Goal: Task Accomplishment & Management: Complete application form

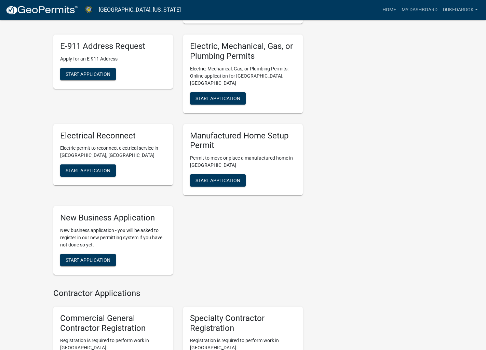
scroll to position [272, 0]
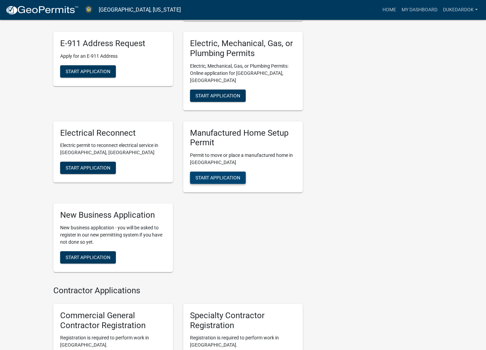
click at [210, 175] on span "Start Application" at bounding box center [217, 177] width 45 height 5
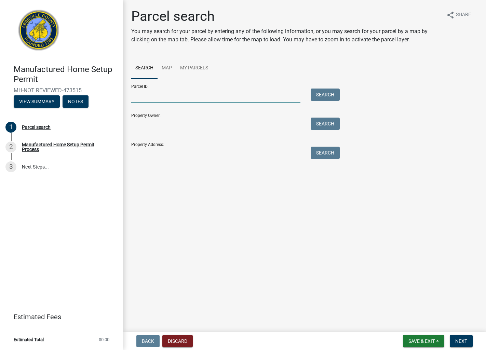
click at [179, 99] on input "Parcel ID:" at bounding box center [215, 95] width 169 height 14
click at [173, 152] on input "Property Address:" at bounding box center [215, 154] width 169 height 14
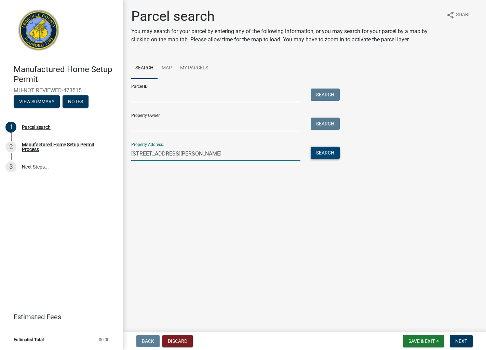
type input "[STREET_ADDRESS][PERSON_NAME]"
click at [314, 149] on button "Search" at bounding box center [325, 153] width 29 height 12
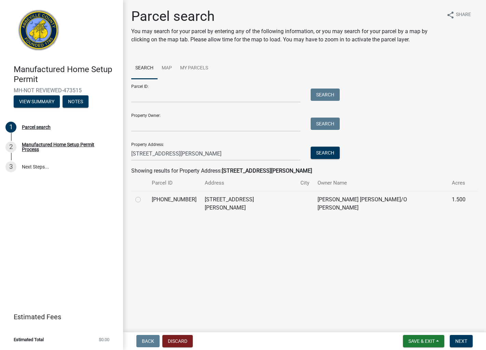
drag, startPoint x: 138, startPoint y: 199, endPoint x: 145, endPoint y: 202, distance: 7.2
click at [143, 195] on label at bounding box center [143, 195] width 0 height 0
click at [143, 198] on input "radio" at bounding box center [145, 197] width 4 height 4
radio input "true"
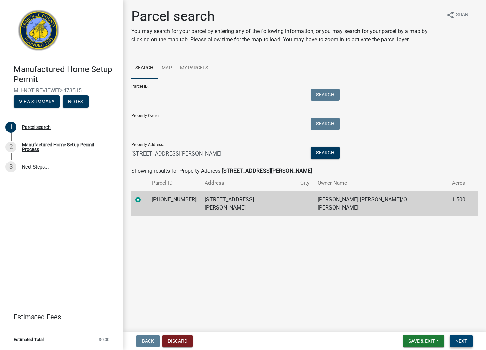
click at [462, 341] on span "Next" at bounding box center [461, 340] width 12 height 5
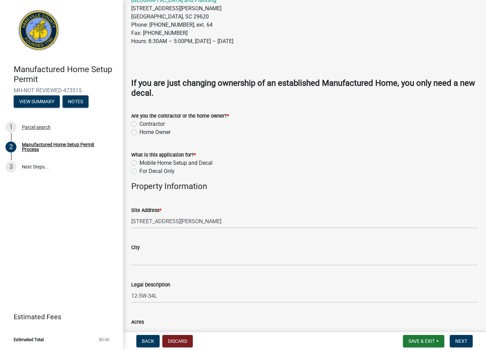
scroll to position [199, 0]
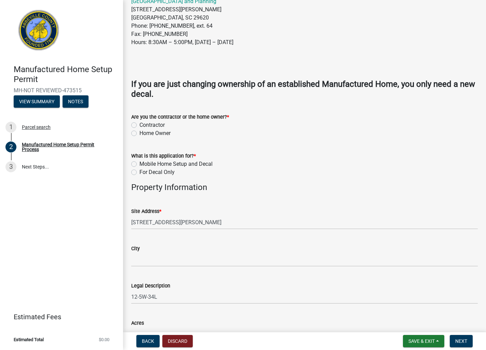
click at [139, 124] on label "Contractor" at bounding box center [151, 125] width 25 height 8
click at [139, 124] on input "Contractor" at bounding box center [141, 123] width 4 height 4
radio input "true"
click at [139, 164] on label "Mobile Home Setup and Decal" at bounding box center [175, 164] width 73 height 8
click at [139, 164] on input "Mobile Home Setup and Decal" at bounding box center [141, 162] width 4 height 4
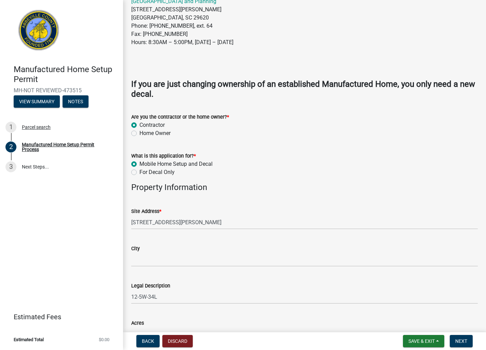
radio input "true"
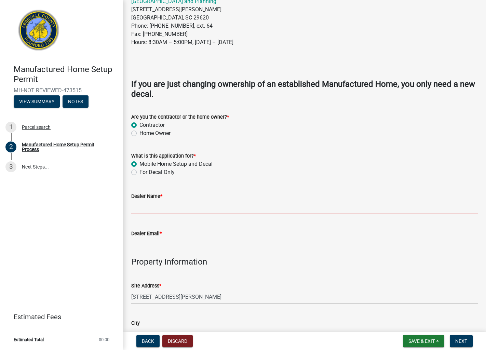
click at [172, 211] on input "Dealer Name *" at bounding box center [304, 207] width 346 height 14
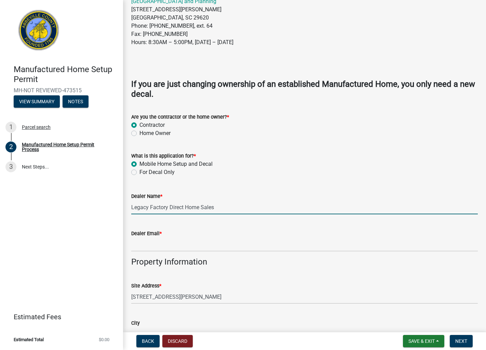
type input "Legacy Factory Direct Home Sales"
click at [143, 244] on input "Dealer Email *" at bounding box center [304, 244] width 346 height 14
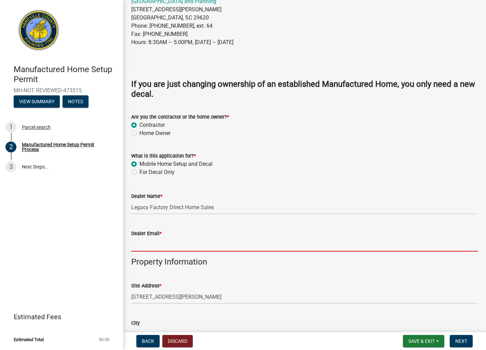
type input "[EMAIL_ADDRESS][DOMAIN_NAME]"
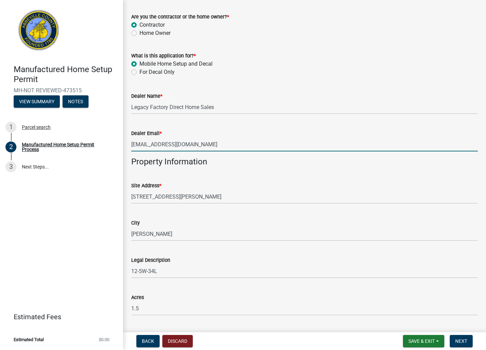
scroll to position [301, 0]
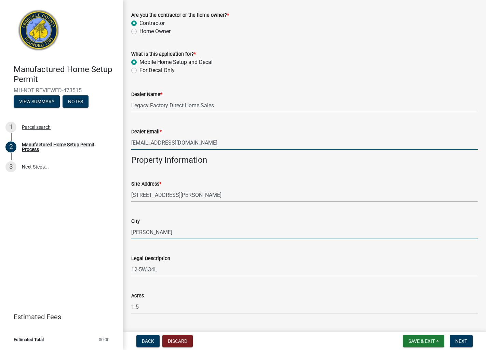
click at [184, 235] on input "[PERSON_NAME]" at bounding box center [304, 232] width 346 height 14
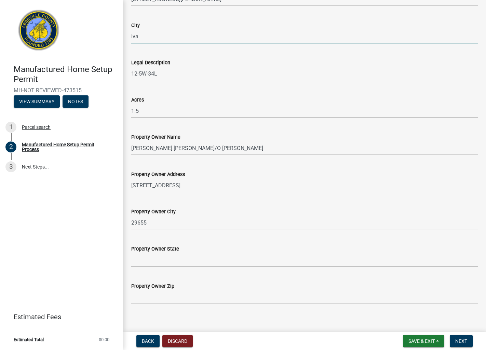
scroll to position [504, 0]
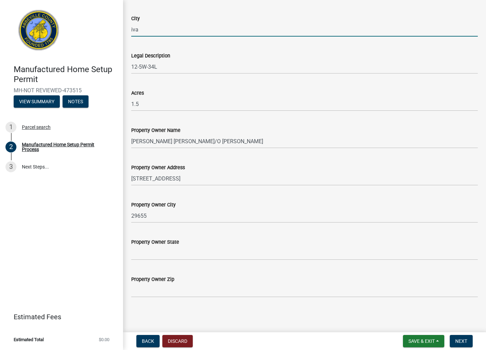
type input "iva"
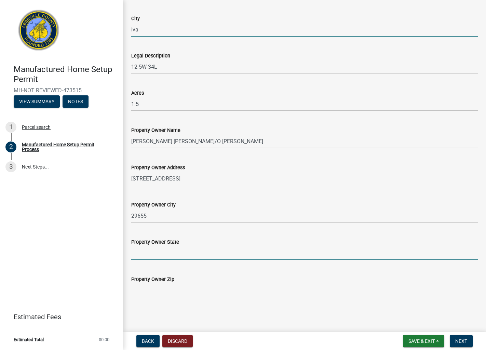
click at [254, 253] on input "Property Owner State" at bounding box center [304, 253] width 346 height 14
type input "SC"
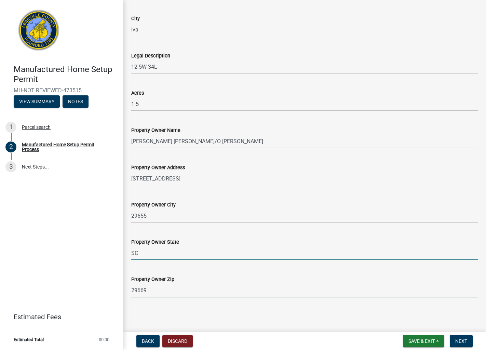
click at [207, 292] on input "29669" at bounding box center [304, 290] width 346 height 14
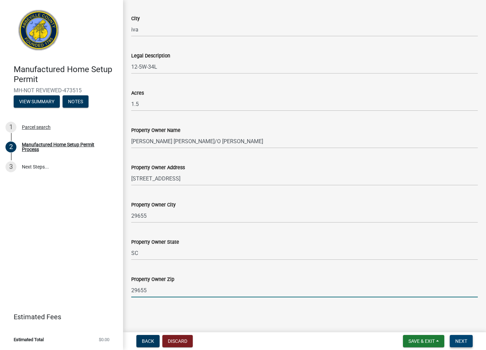
type input "29655"
click at [458, 343] on span "Next" at bounding box center [461, 340] width 12 height 5
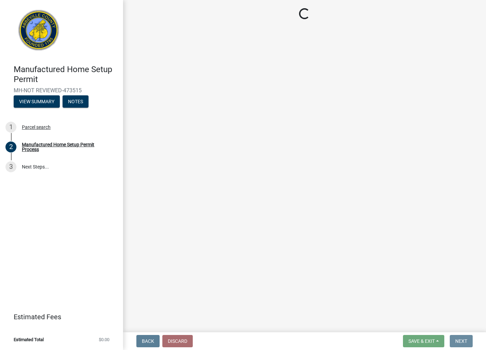
scroll to position [0, 0]
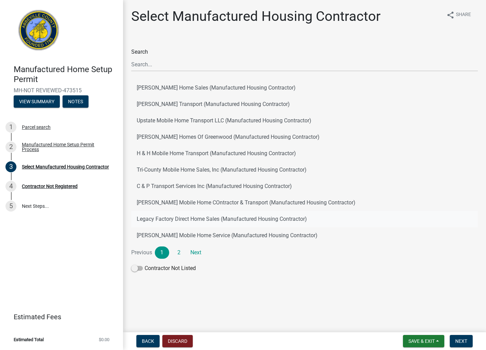
click at [240, 216] on button "Legacy Factory Direct Home Sales (Manufactured Housing Contractor)" at bounding box center [304, 219] width 346 height 16
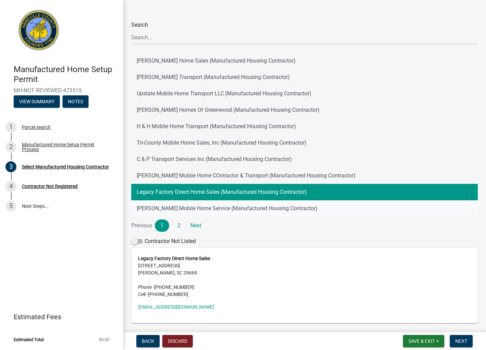
scroll to position [53, 0]
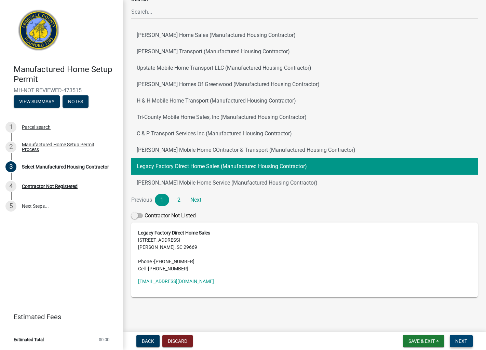
click at [456, 341] on span "Next" at bounding box center [461, 340] width 12 height 5
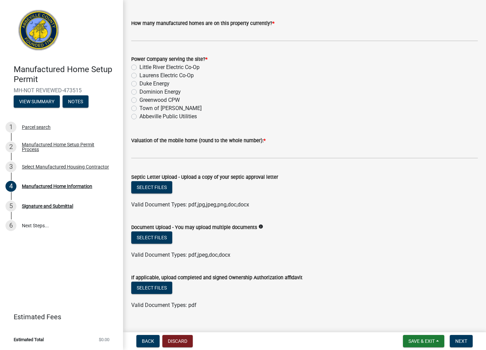
scroll to position [41, 0]
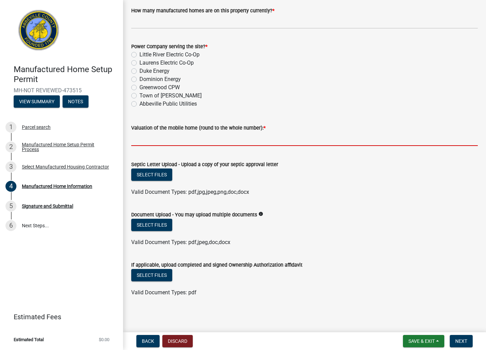
click at [177, 142] on input "text" at bounding box center [304, 139] width 346 height 14
type input "130000"
click at [166, 172] on button "Select files" at bounding box center [151, 174] width 41 height 12
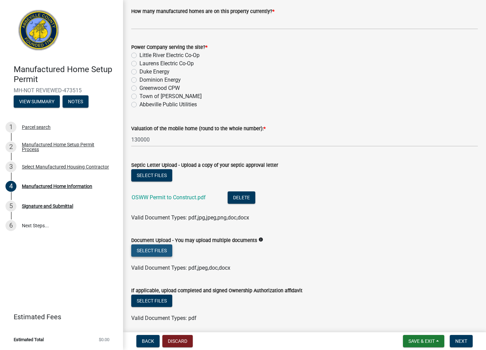
click at [156, 251] on button "Select files" at bounding box center [151, 250] width 41 height 12
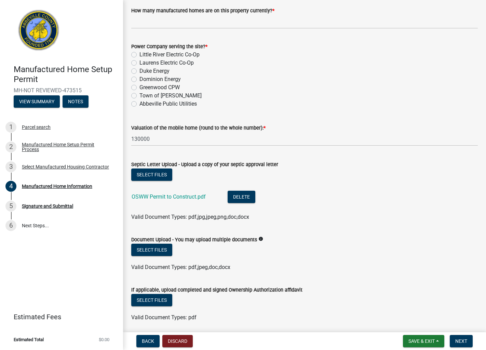
scroll to position [66, 0]
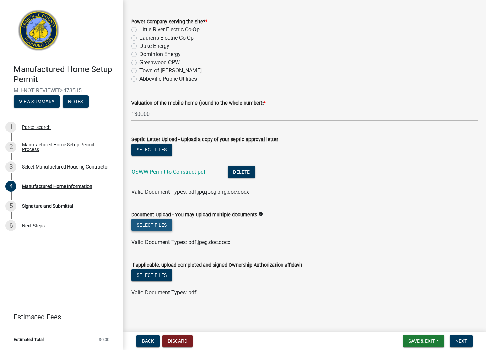
click at [165, 225] on button "Select files" at bounding box center [151, 225] width 41 height 12
click at [160, 225] on button "Select files" at bounding box center [151, 225] width 41 height 12
click at [165, 226] on button "Select files" at bounding box center [151, 225] width 41 height 12
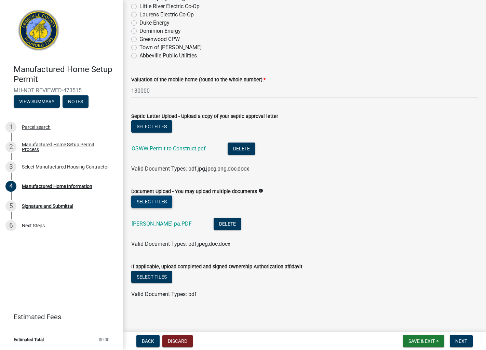
scroll to position [91, 0]
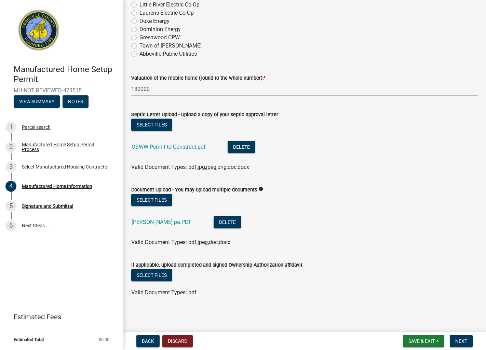
drag, startPoint x: 133, startPoint y: 4, endPoint x: 139, endPoint y: 8, distance: 6.6
click at [139, 4] on label "Little River Electric Co-Op" at bounding box center [169, 5] width 60 height 8
click at [139, 4] on input "Little River Electric Co-Op" at bounding box center [141, 3] width 4 height 4
radio input "true"
click at [433, 341] on span "Save & Exit" at bounding box center [421, 340] width 26 height 5
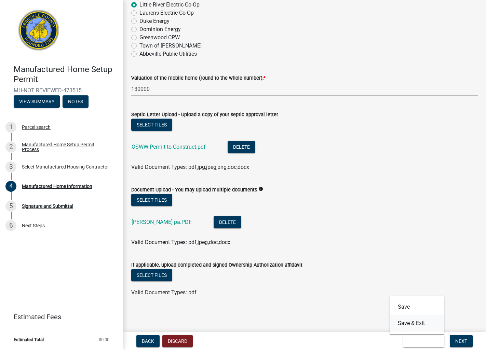
click at [418, 322] on button "Save & Exit" at bounding box center [416, 323] width 55 height 16
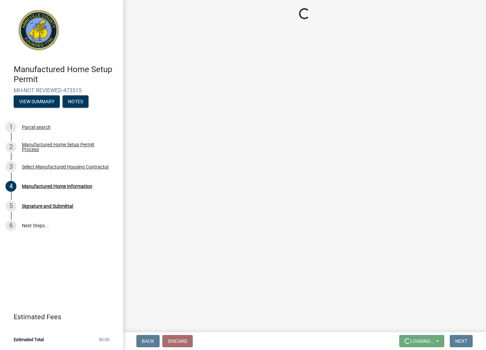
scroll to position [0, 0]
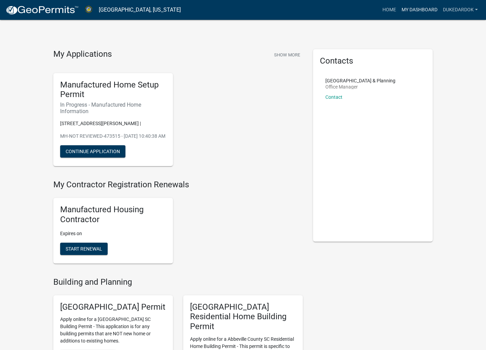
click at [412, 6] on link "My Dashboard" at bounding box center [419, 9] width 41 height 13
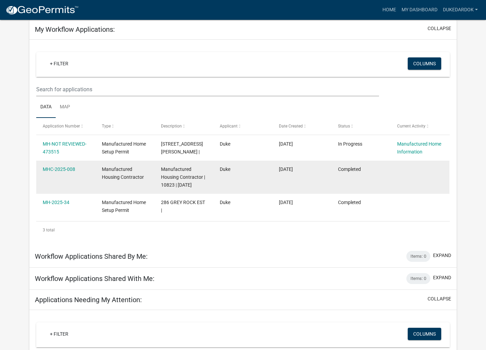
scroll to position [33, 0]
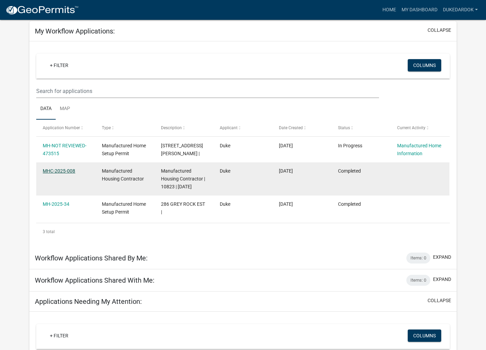
click at [67, 172] on link "MHC-2025-008" at bounding box center [59, 170] width 32 height 5
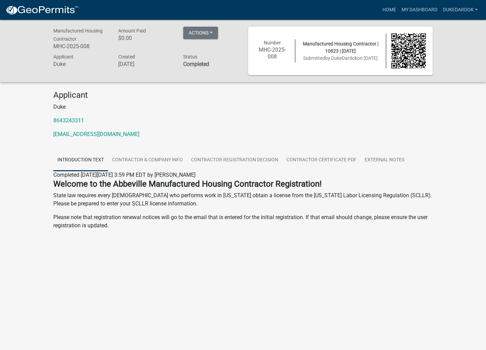
scroll to position [20, 0]
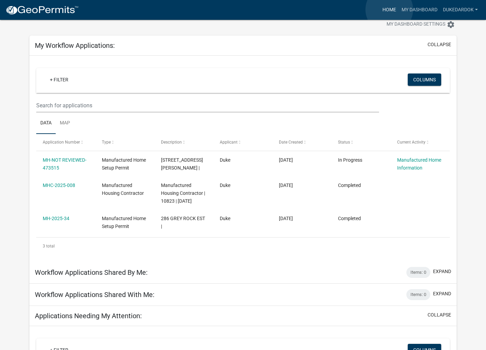
click at [389, 9] on link "Home" at bounding box center [389, 9] width 19 height 13
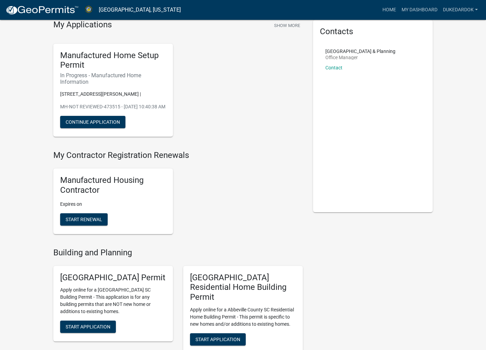
scroll to position [31, 0]
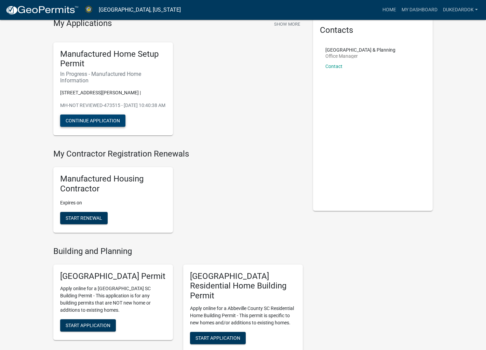
click at [114, 127] on button "Continue Application" at bounding box center [92, 120] width 65 height 12
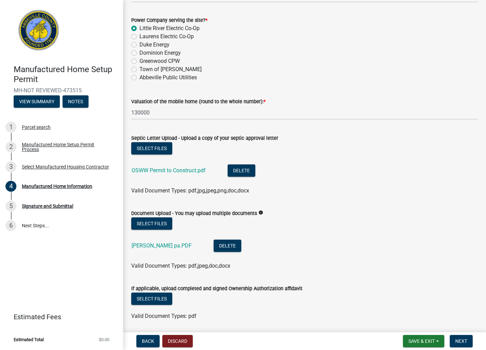
scroll to position [91, 0]
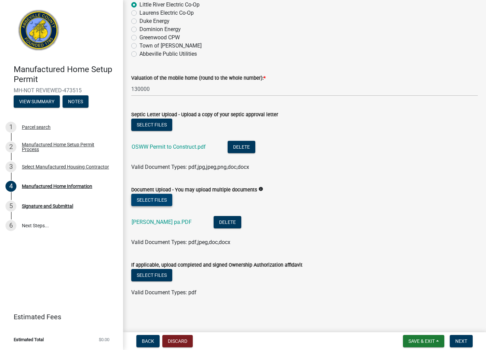
click at [162, 199] on button "Select files" at bounding box center [151, 200] width 41 height 12
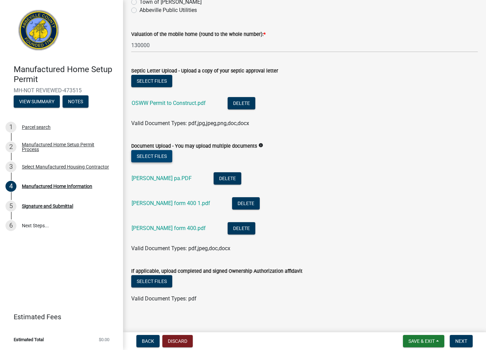
scroll to position [141, 0]
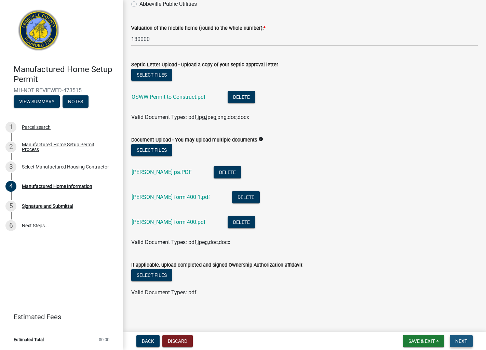
click at [460, 339] on span "Next" at bounding box center [461, 340] width 12 height 5
click at [461, 336] on button "Next" at bounding box center [461, 341] width 23 height 12
click at [466, 339] on span "Next" at bounding box center [461, 340] width 12 height 5
click at [55, 207] on div "Signature and Submittal" at bounding box center [47, 206] width 51 height 5
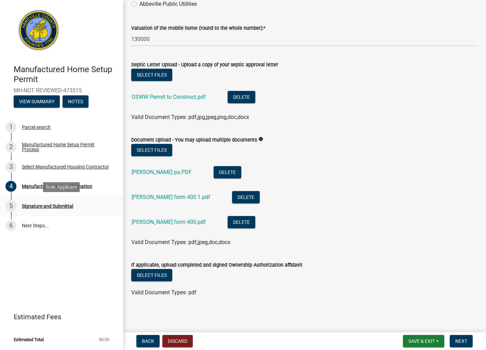
click at [55, 207] on div "Signature and Submittal" at bounding box center [47, 206] width 51 height 5
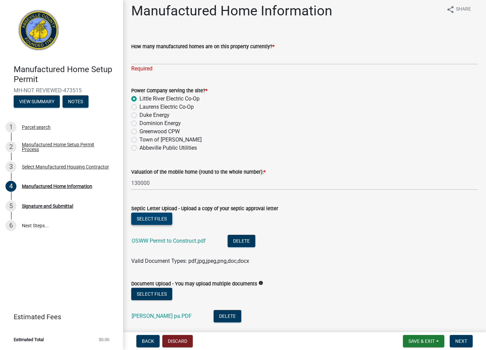
scroll to position [0, 0]
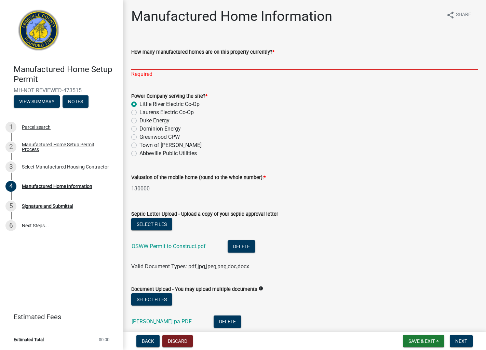
click at [215, 59] on input "How many manufactured homes are on this property currently? *" at bounding box center [304, 63] width 346 height 14
type input "1"
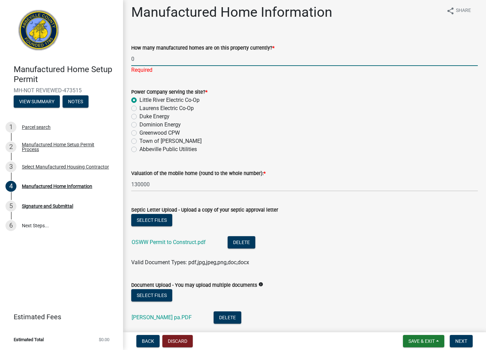
scroll to position [3, 0]
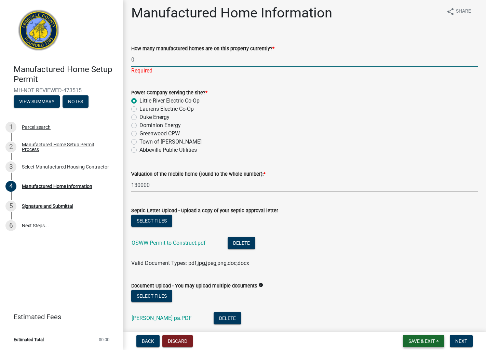
type input "0"
click at [418, 342] on span "Save & Exit" at bounding box center [421, 340] width 26 height 5
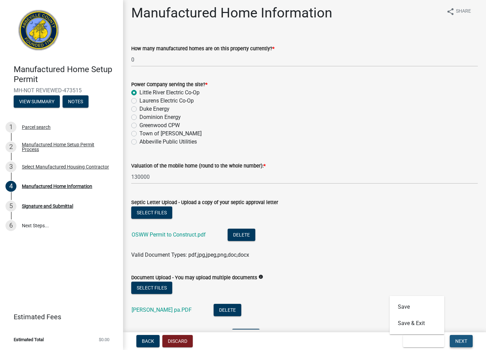
click at [456, 340] on span "Next" at bounding box center [461, 340] width 12 height 5
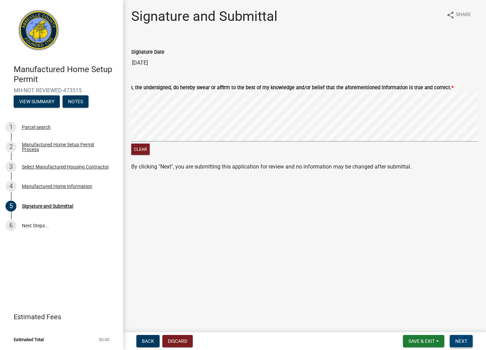
click at [464, 341] on span "Next" at bounding box center [461, 340] width 12 height 5
click at [456, 340] on span "Next" at bounding box center [461, 340] width 12 height 5
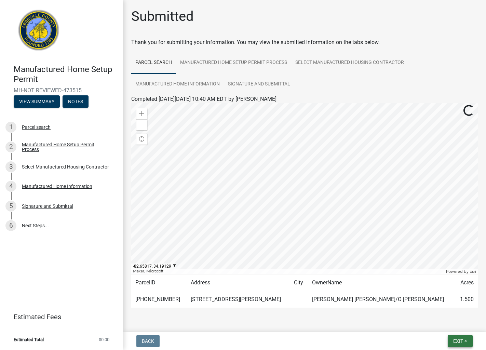
click at [461, 346] on button "Exit" at bounding box center [459, 341] width 25 height 12
click at [458, 340] on span "Exit" at bounding box center [458, 340] width 10 height 5
click at [456, 338] on span "Exit" at bounding box center [458, 340] width 10 height 5
click at [448, 326] on button "Save & Exit" at bounding box center [445, 323] width 55 height 16
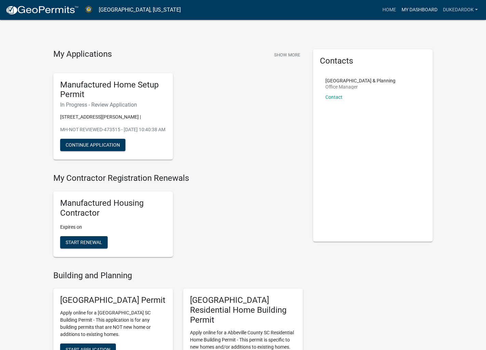
click at [414, 10] on link "My Dashboard" at bounding box center [419, 9] width 41 height 13
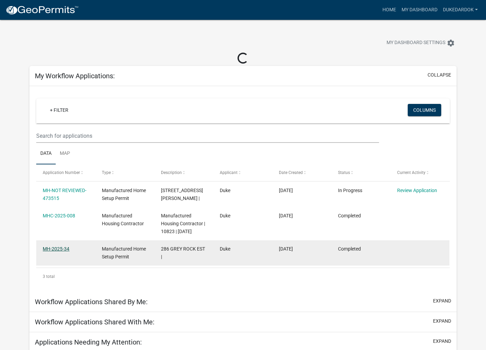
click at [59, 247] on datatable-body-cell "MH-2025-34" at bounding box center [65, 252] width 59 height 25
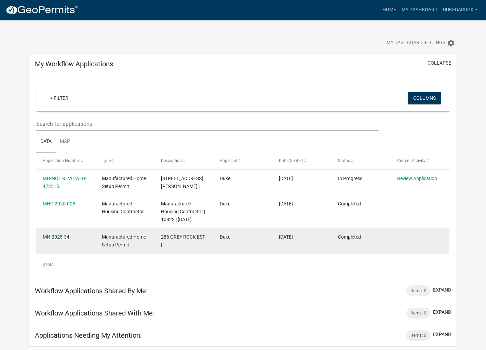
click at [65, 237] on link "MH-2025-34" at bounding box center [56, 236] width 27 height 5
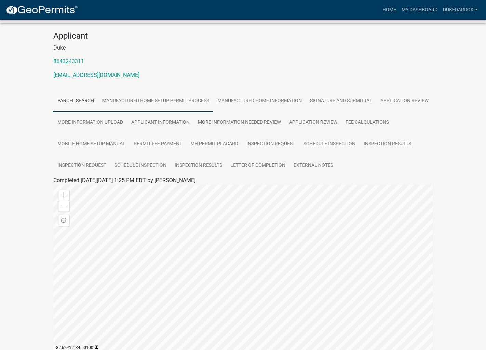
scroll to position [57, 0]
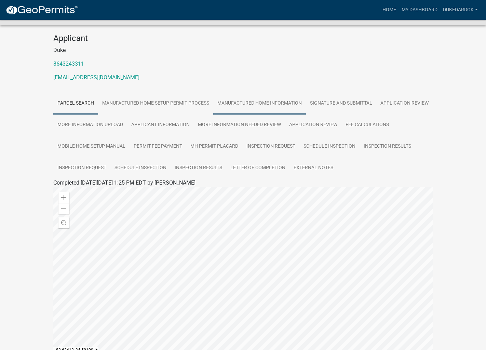
click at [274, 105] on link "Manufactured Home Information" at bounding box center [259, 104] width 93 height 22
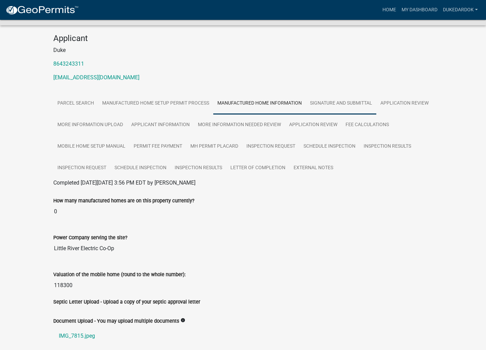
click at [322, 103] on link "Signature and Submittal" at bounding box center [341, 104] width 70 height 22
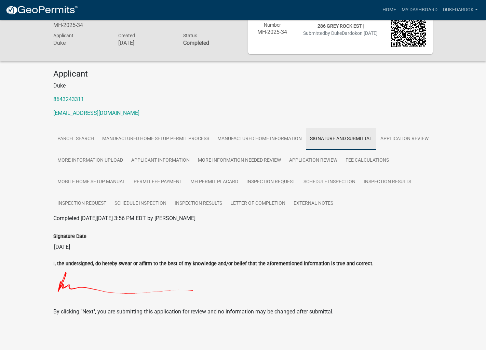
scroll to position [21, 0]
click at [170, 136] on link "Manufactured Home Setup Permit Process" at bounding box center [155, 139] width 115 height 22
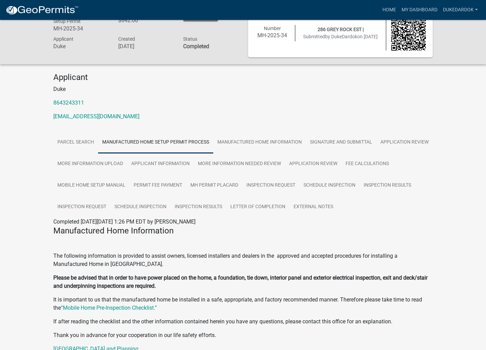
scroll to position [0, 0]
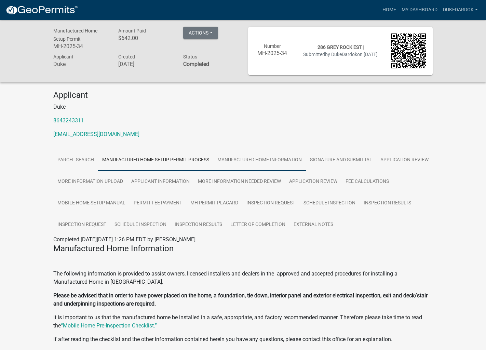
click at [231, 159] on link "Manufactured Home Information" at bounding box center [259, 160] width 93 height 22
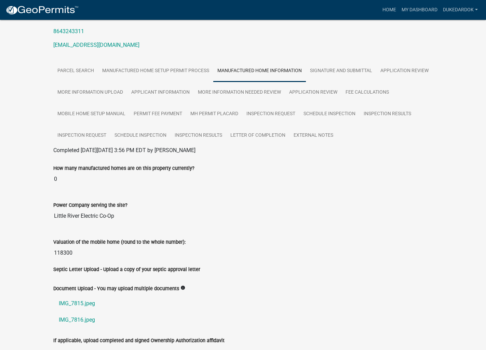
scroll to position [123, 0]
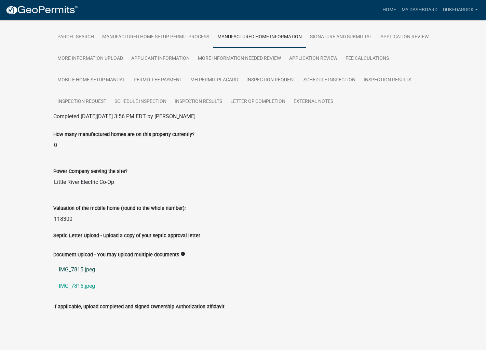
click at [85, 269] on link "IMG_7815.jpeg" at bounding box center [242, 269] width 379 height 16
click at [95, 284] on link "IMG_7816.jpeg" at bounding box center [242, 286] width 379 height 16
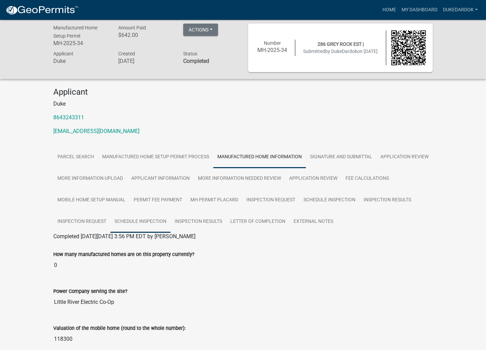
scroll to position [1, 0]
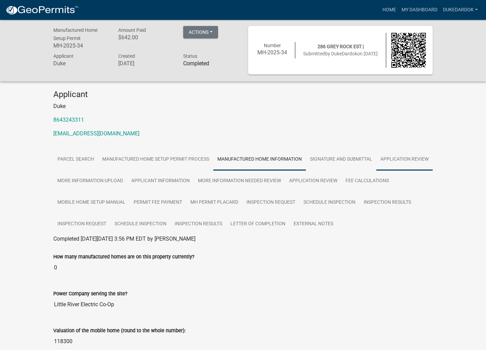
click at [376, 170] on link "Application Review" at bounding box center [404, 160] width 56 height 22
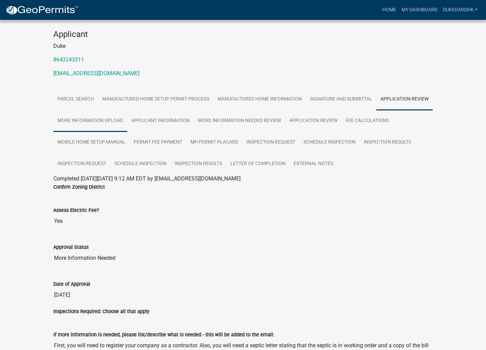
click at [127, 124] on link "More Information Upload" at bounding box center [90, 121] width 74 height 22
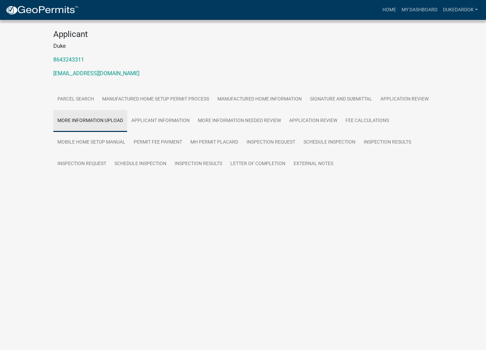
scroll to position [44, 0]
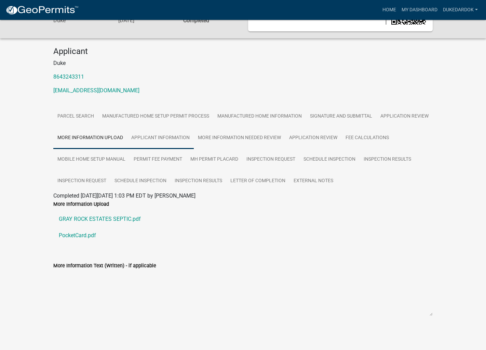
click at [194, 136] on link "Applicant Information" at bounding box center [160, 138] width 67 height 22
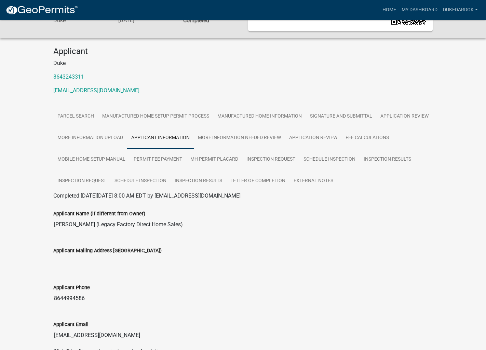
click at [163, 81] on div "Applicant Duke 8643243311 [EMAIL_ADDRESS][DOMAIN_NAME]" at bounding box center [242, 73] width 389 height 54
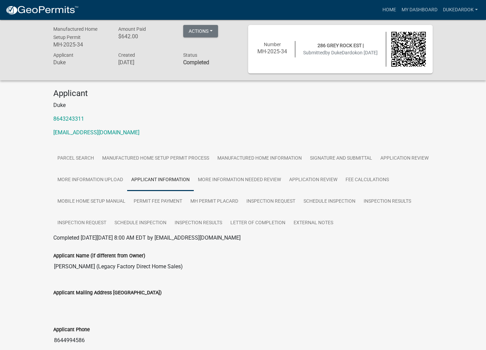
scroll to position [0, 0]
